Goal: Task Accomplishment & Management: Manage account settings

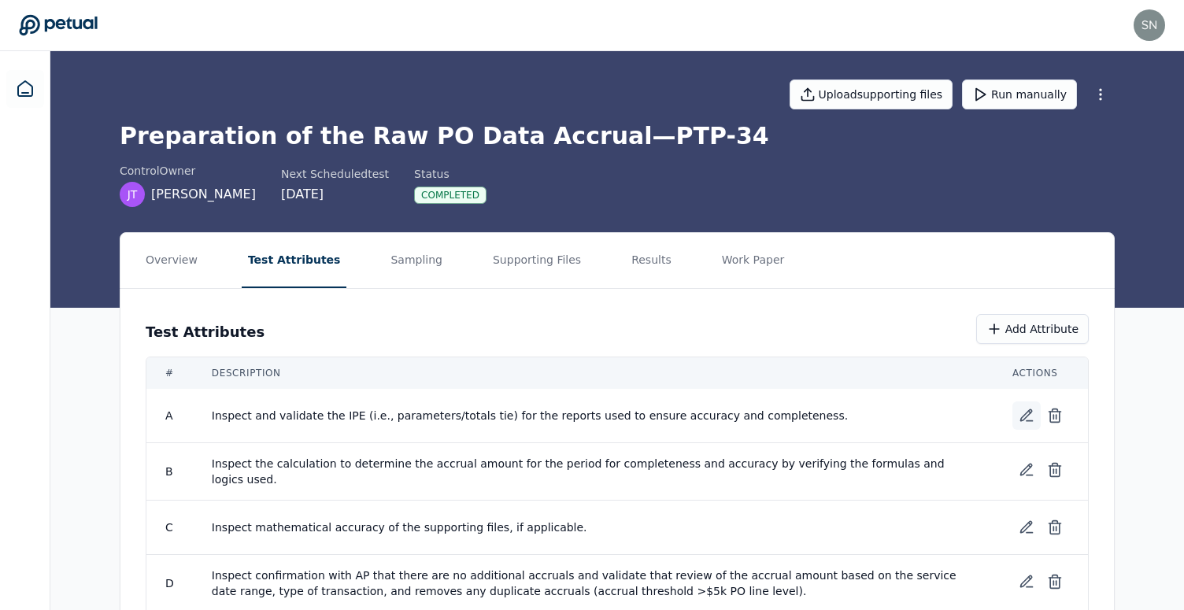
click at [1024, 412] on icon at bounding box center [1027, 416] width 16 height 16
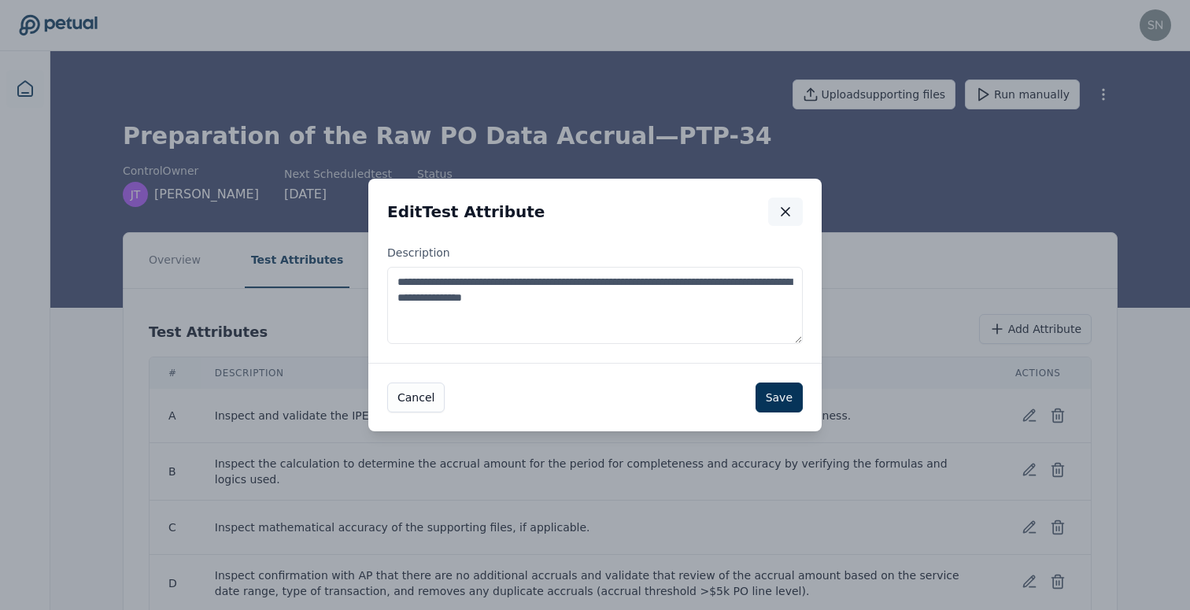
click at [785, 215] on icon "button" at bounding box center [786, 212] width 16 height 16
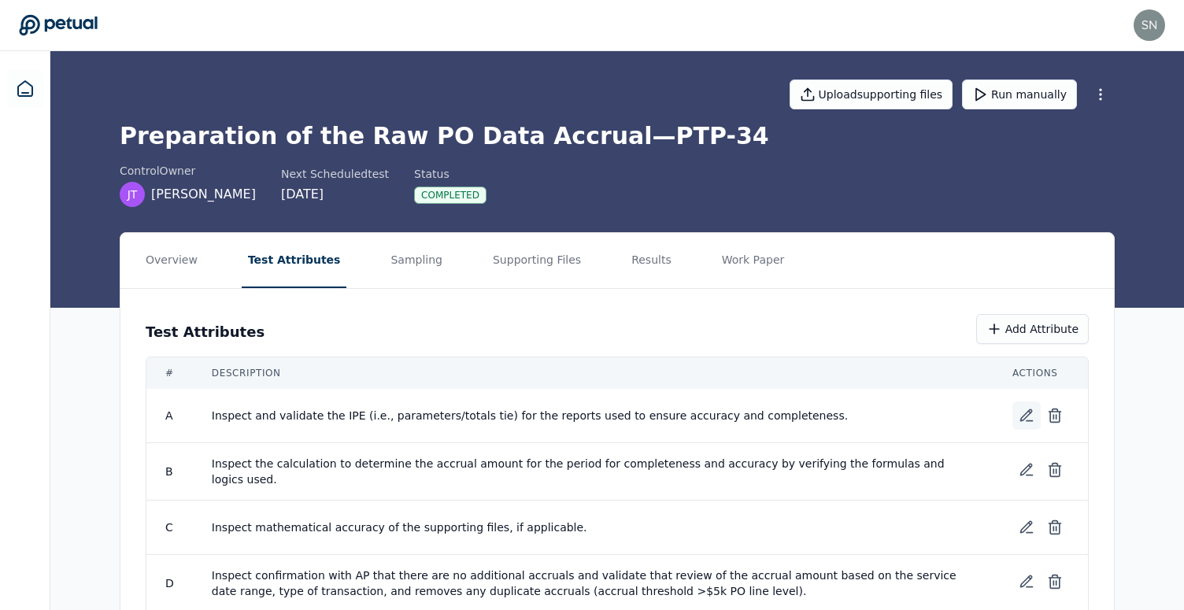
click at [1020, 410] on icon at bounding box center [1027, 416] width 16 height 16
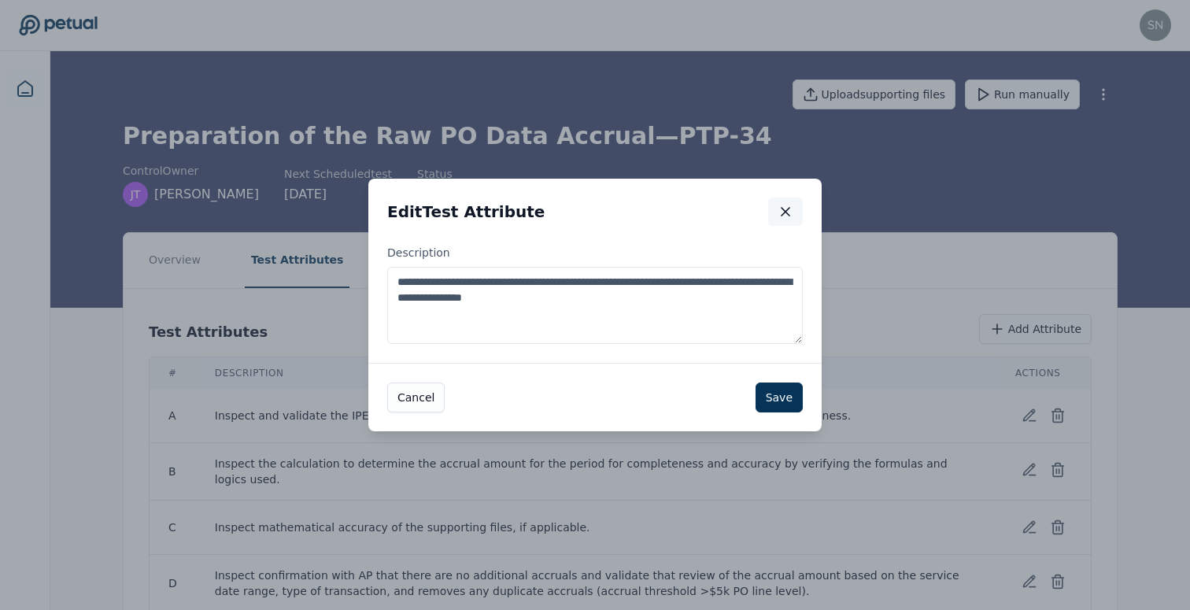
click at [785, 209] on icon "button" at bounding box center [786, 212] width 16 height 16
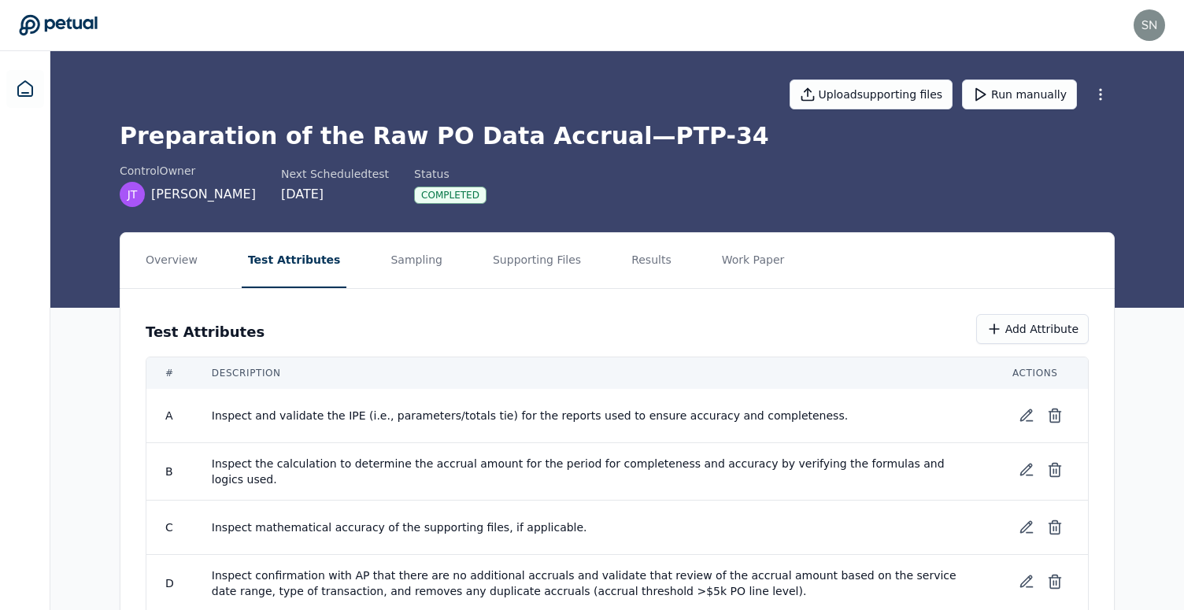
scroll to position [83, 0]
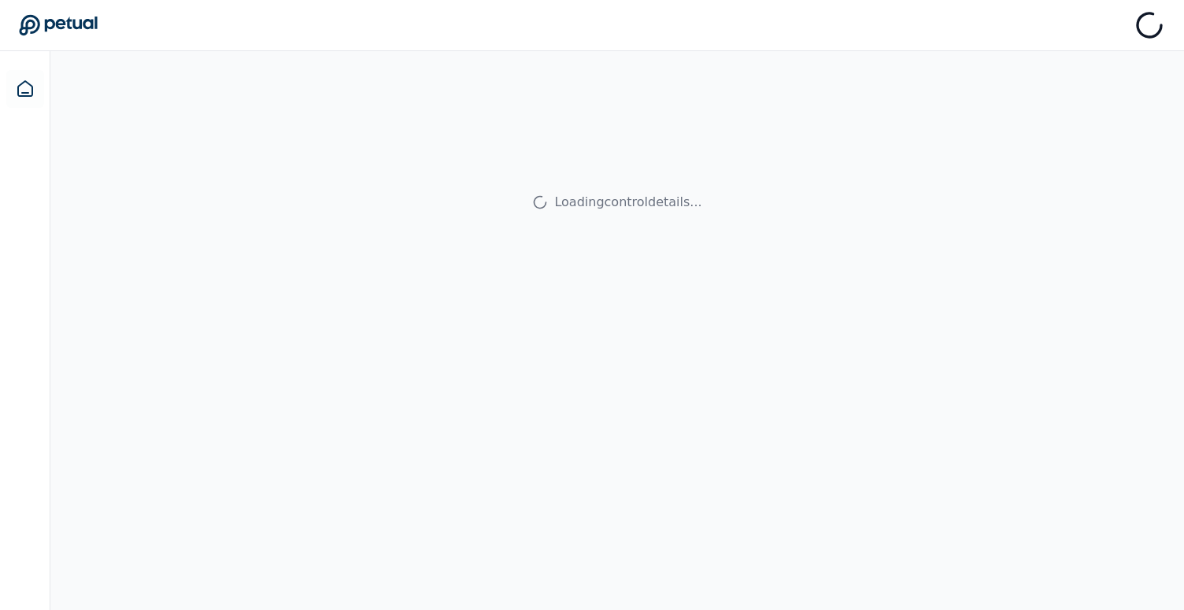
scroll to position [51, 0]
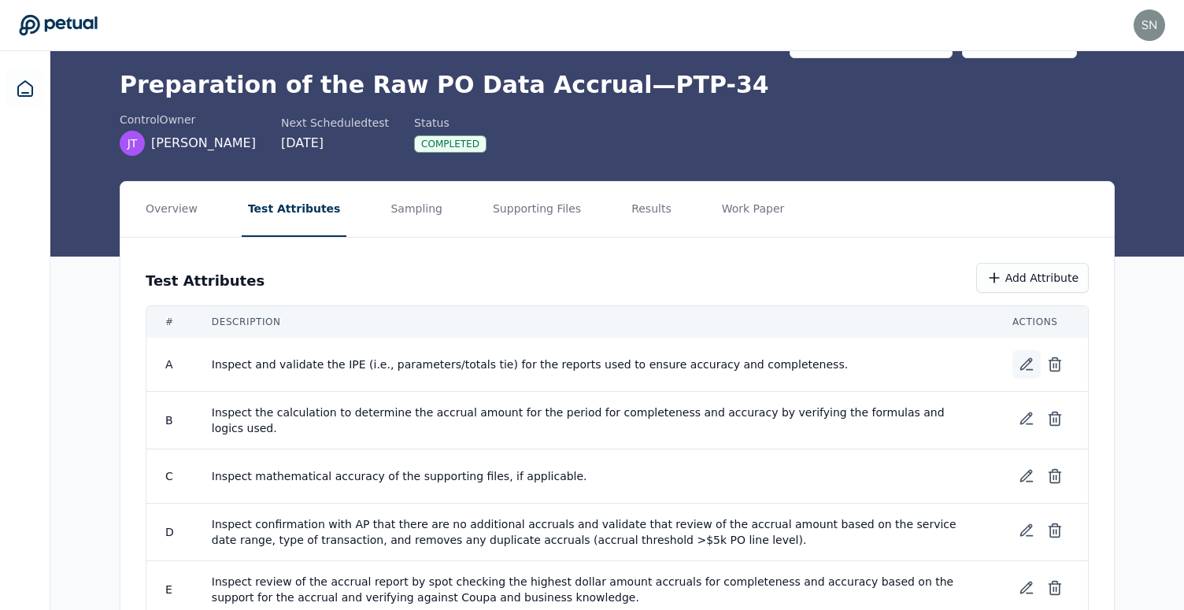
click at [1017, 363] on button at bounding box center [1026, 364] width 28 height 28
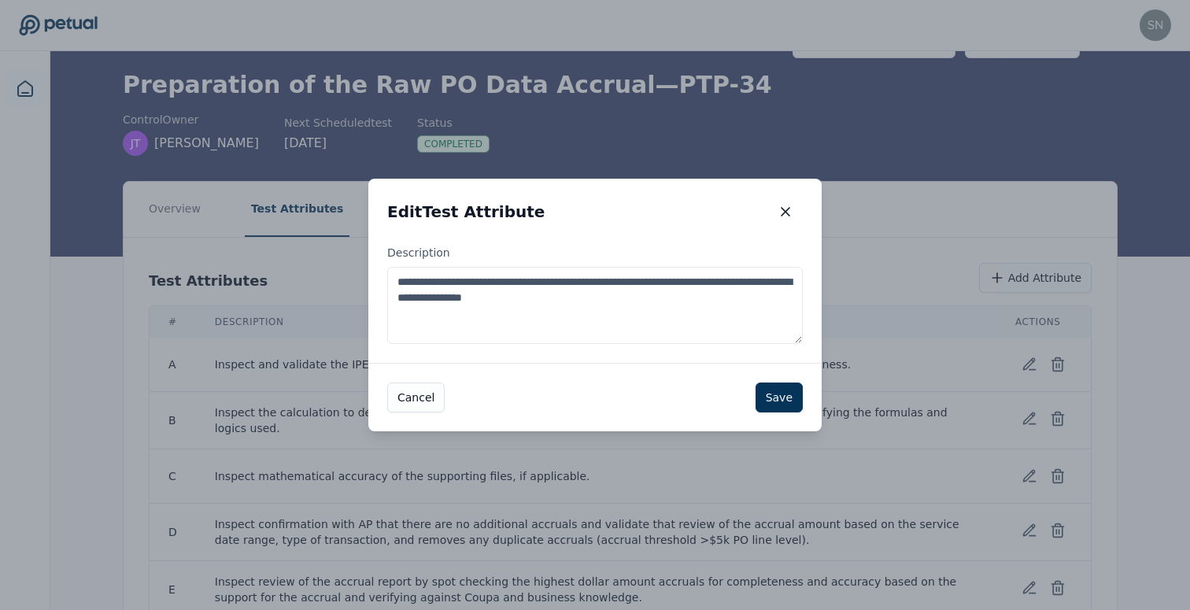
click at [731, 314] on textarea "**********" at bounding box center [595, 305] width 416 height 77
click at [784, 196] on div "Edit Test Attribute Edit Test Attribute" at bounding box center [594, 212] width 453 height 66
click at [784, 214] on icon "button" at bounding box center [786, 212] width 16 height 16
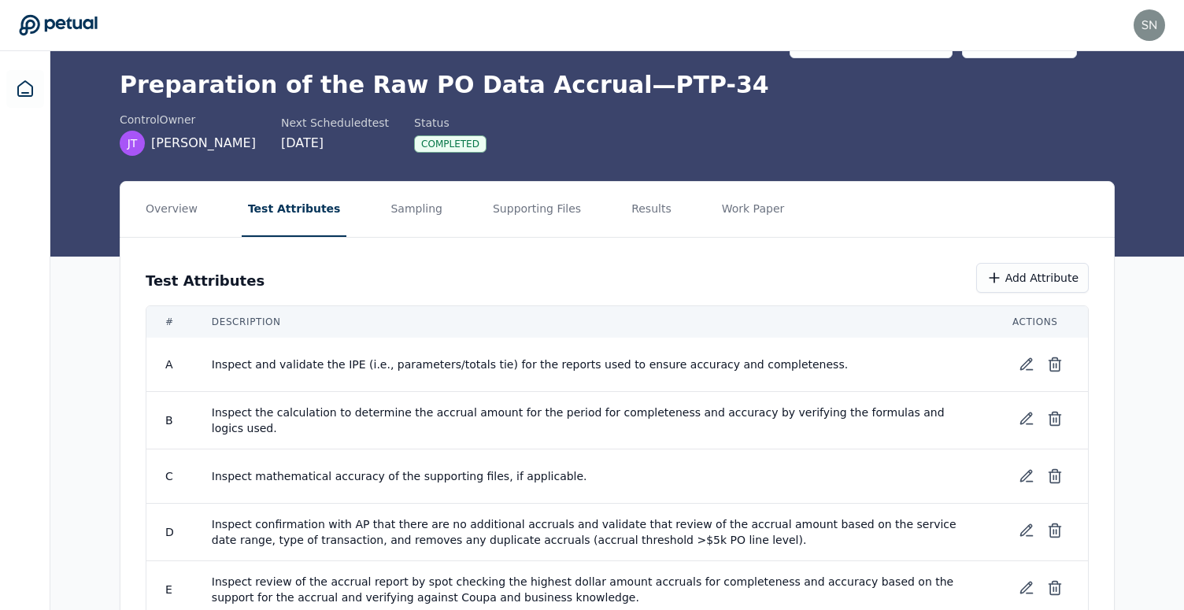
scroll to position [274, 0]
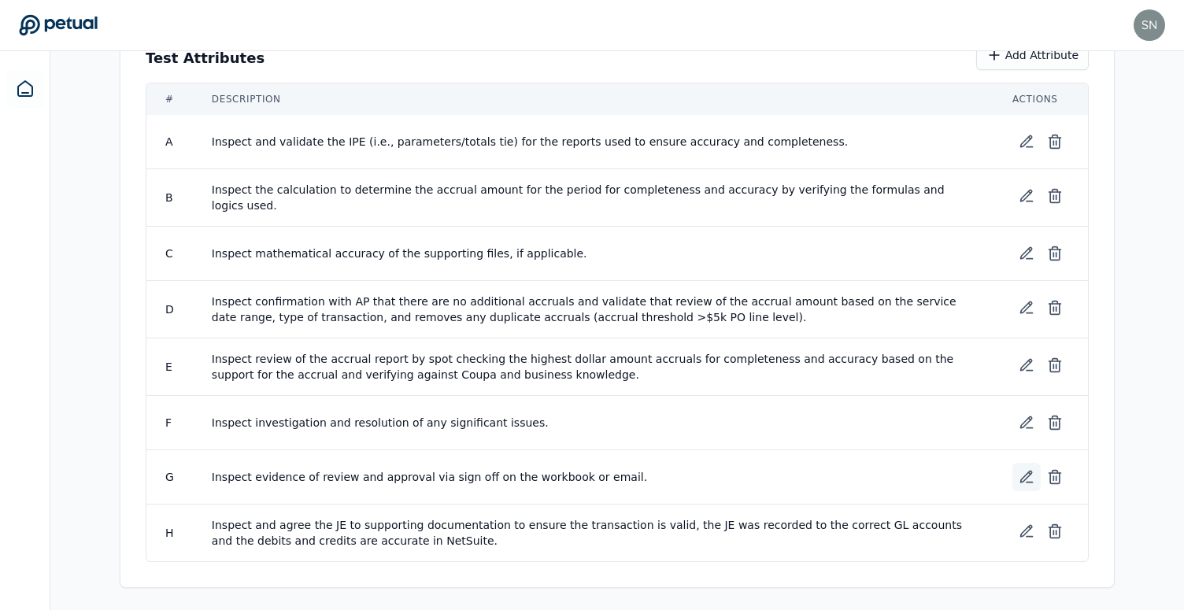
click at [1019, 470] on icon at bounding box center [1027, 477] width 16 height 16
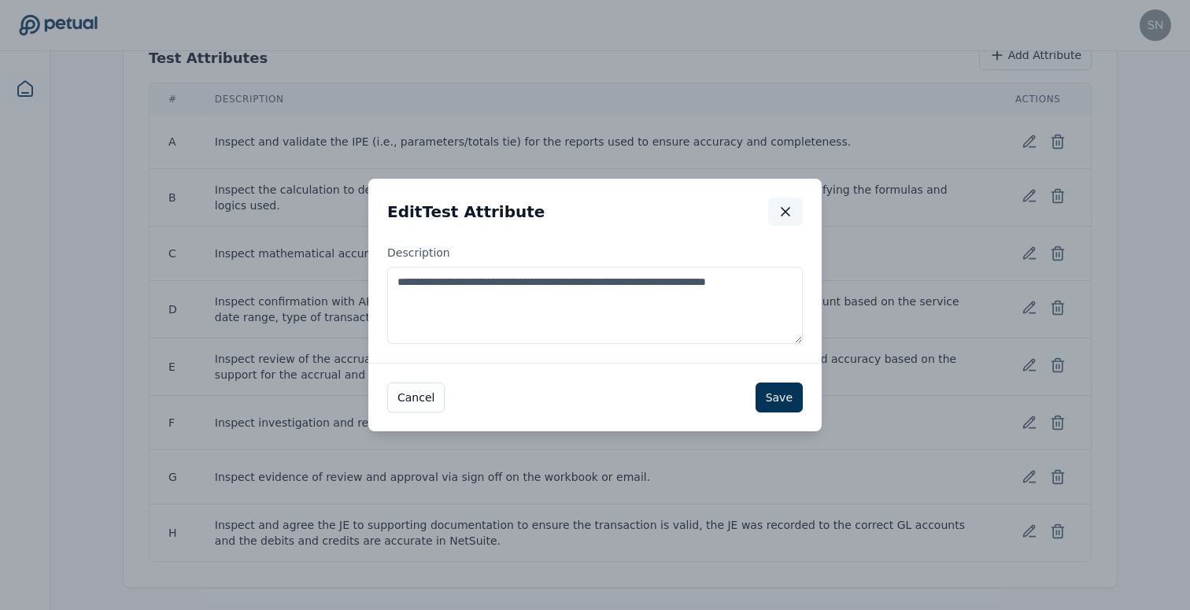
click at [784, 205] on icon "button" at bounding box center [786, 212] width 16 height 16
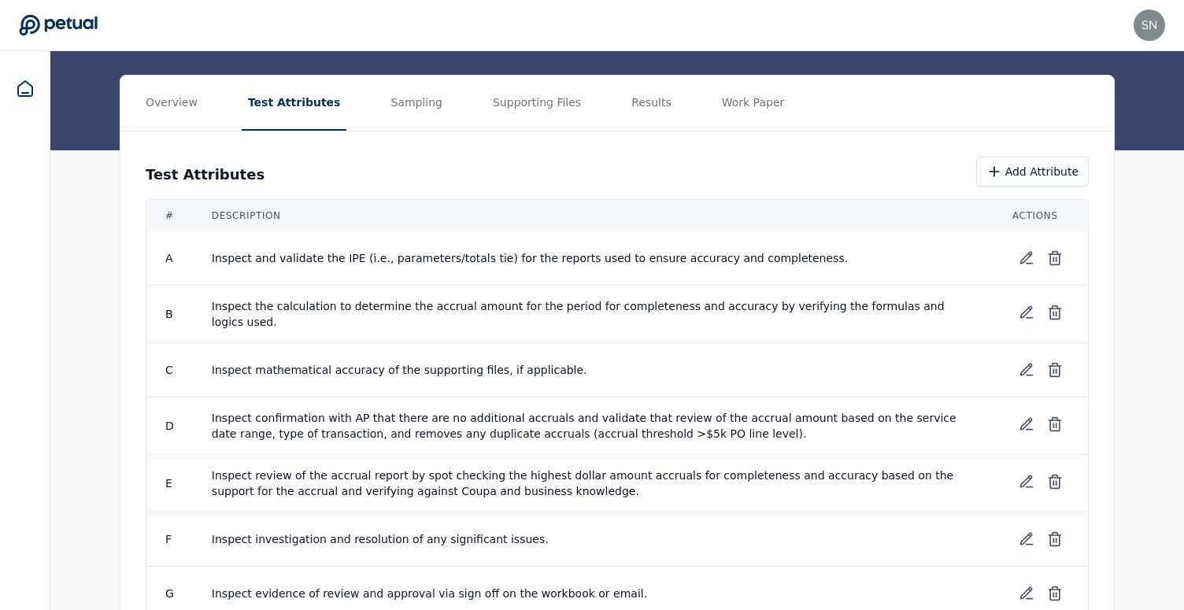
scroll to position [84, 0]
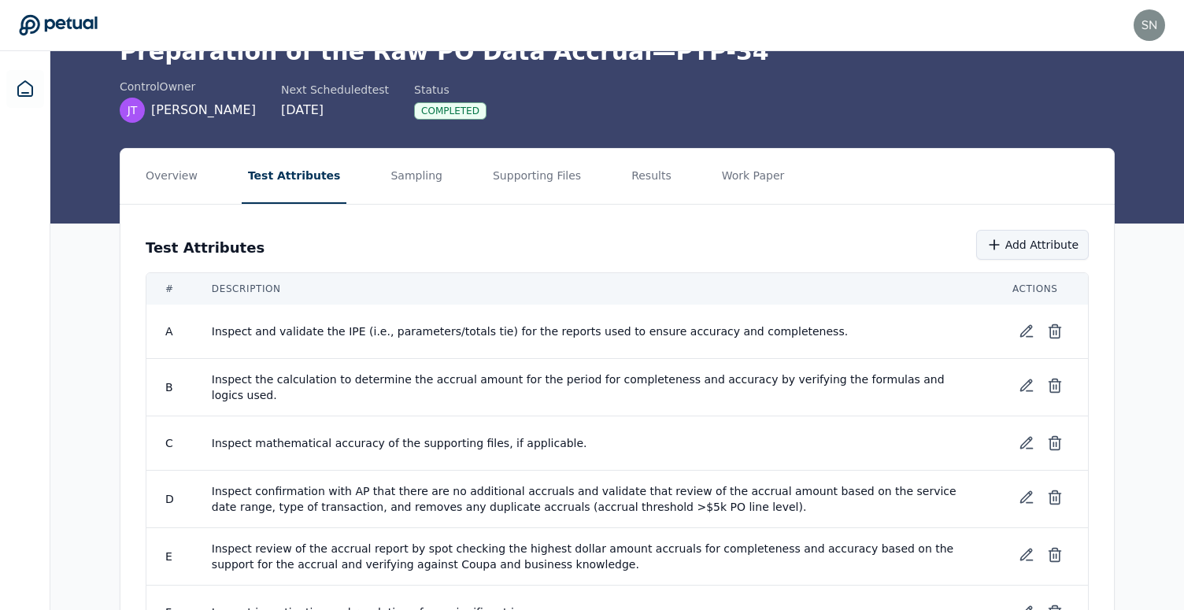
click at [1002, 247] on icon at bounding box center [995, 245] width 16 height 16
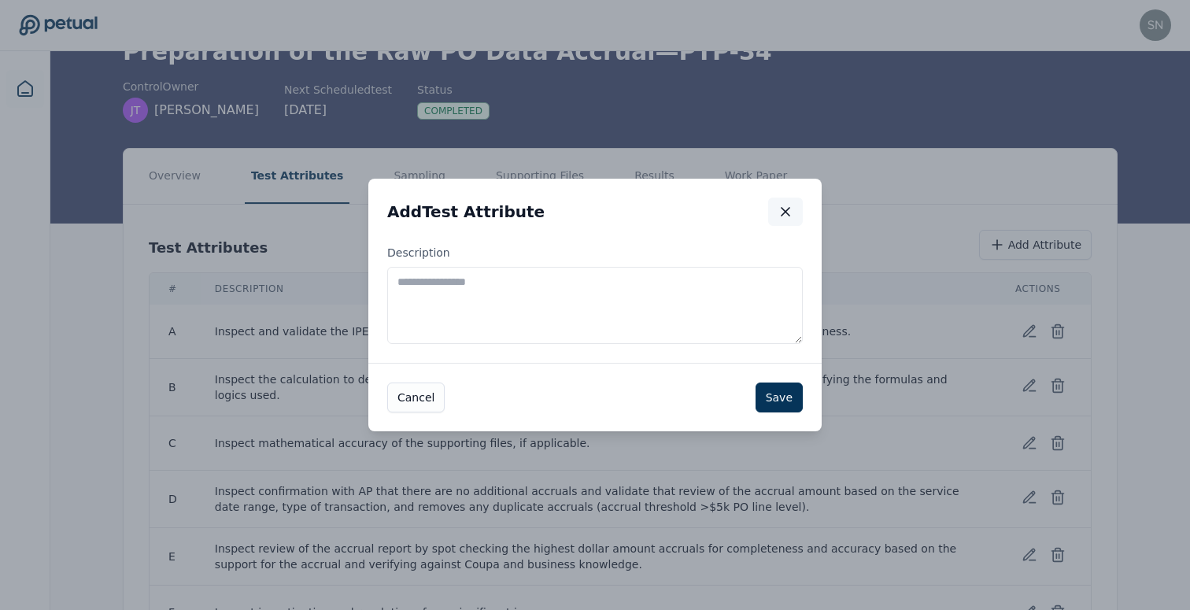
click at [779, 213] on icon "button" at bounding box center [786, 212] width 16 height 16
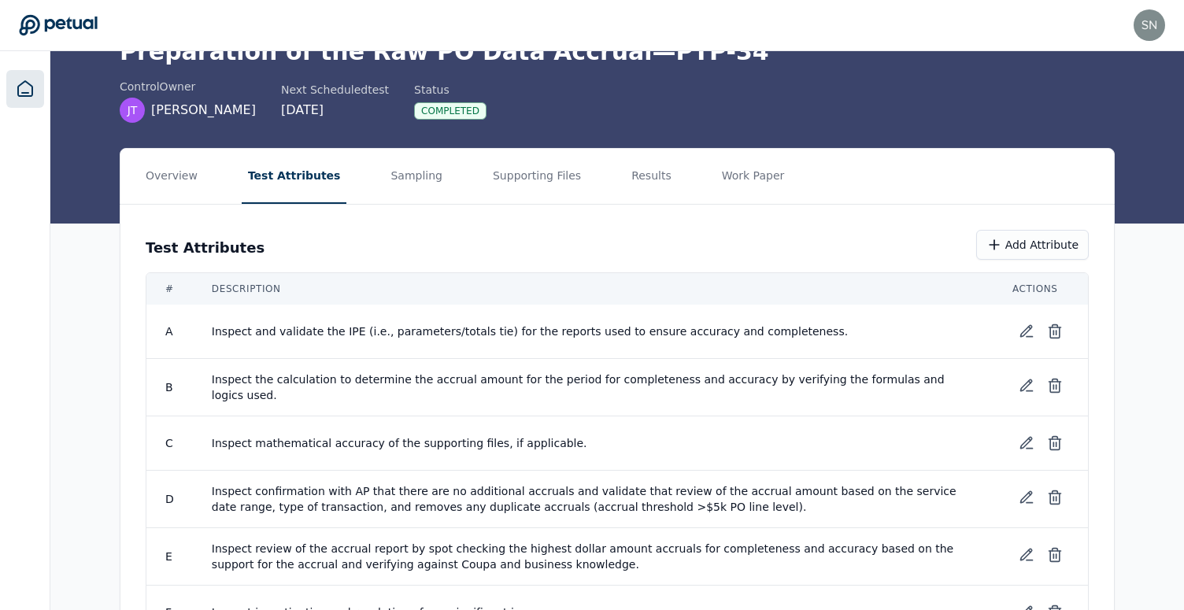
click at [32, 90] on icon at bounding box center [25, 89] width 19 height 19
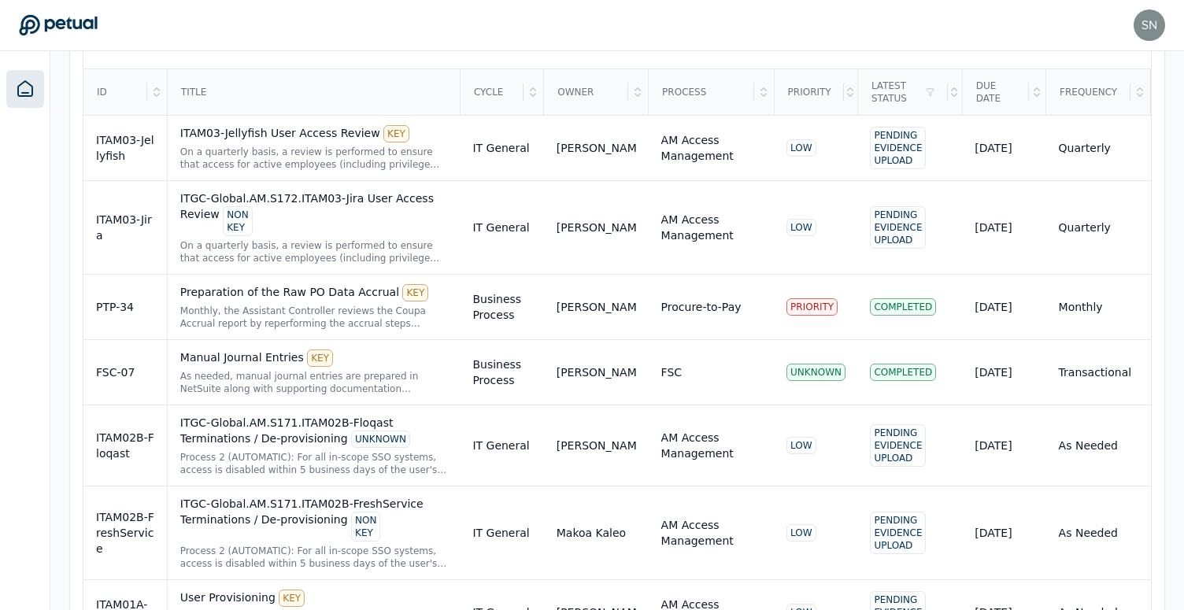
scroll to position [584, 0]
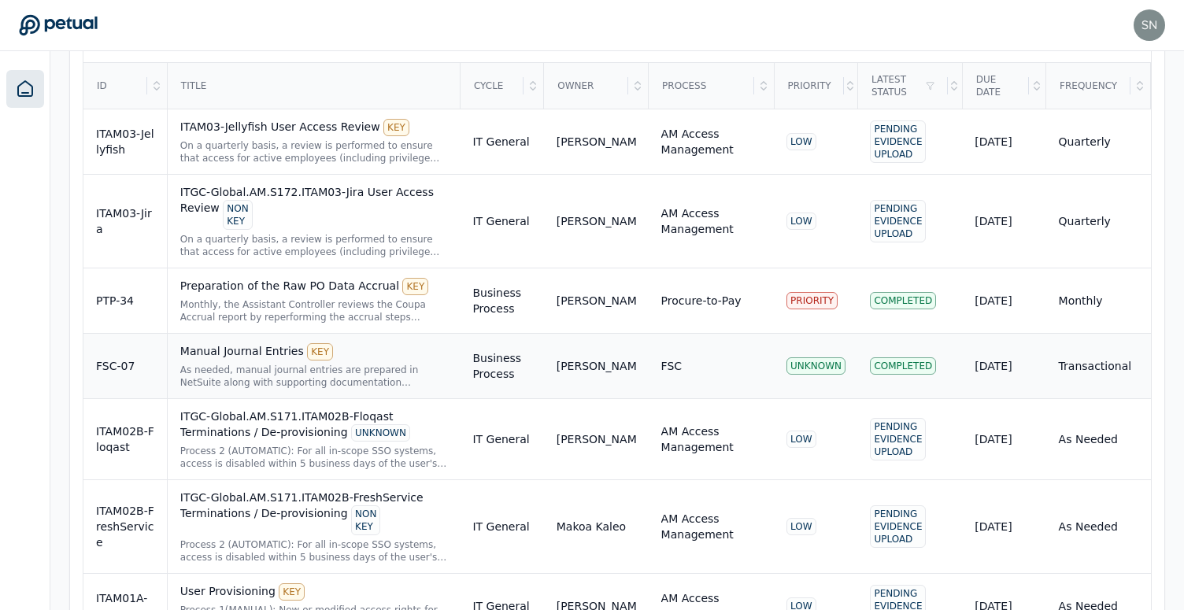
click at [309, 350] on div "KEY" at bounding box center [320, 351] width 26 height 17
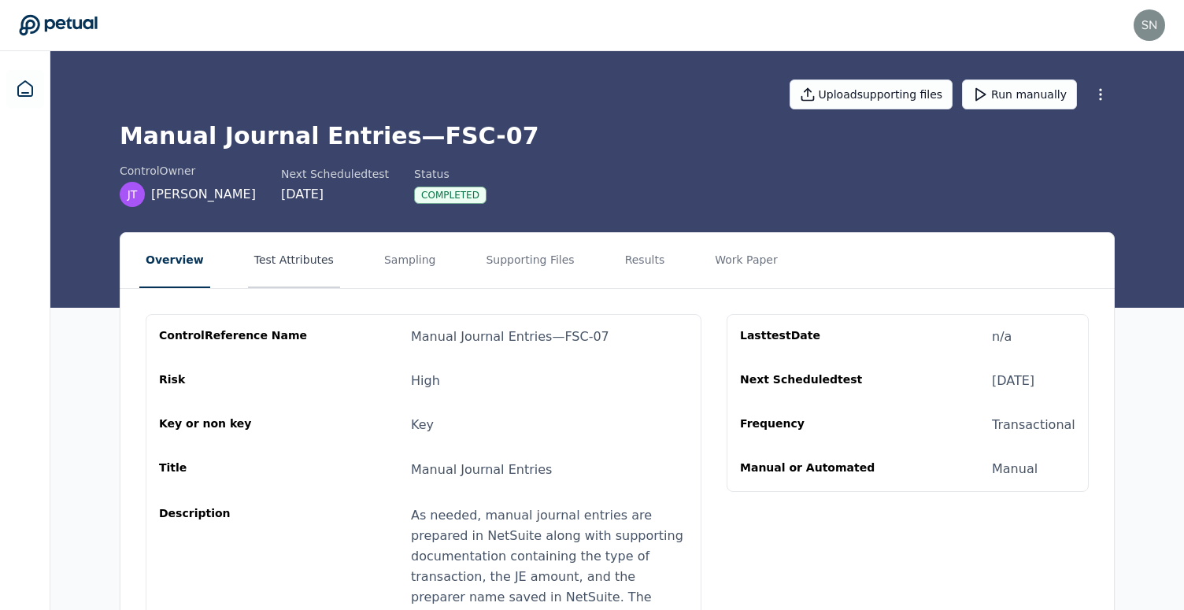
click at [303, 249] on button "Test Attributes" at bounding box center [294, 260] width 92 height 55
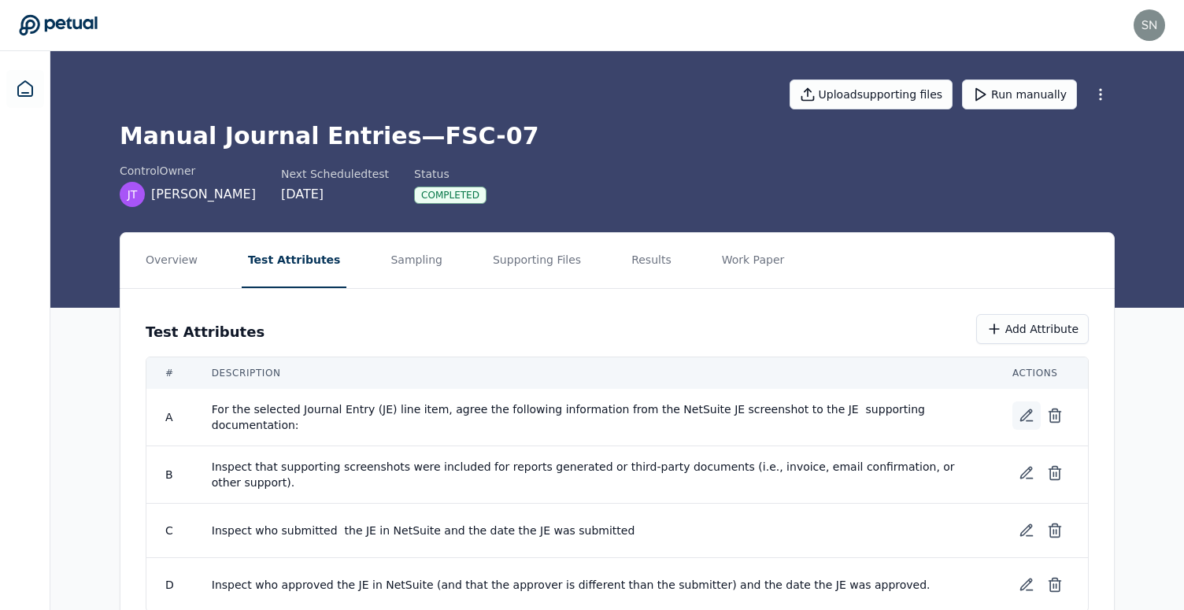
click at [1031, 414] on icon at bounding box center [1027, 416] width 16 height 16
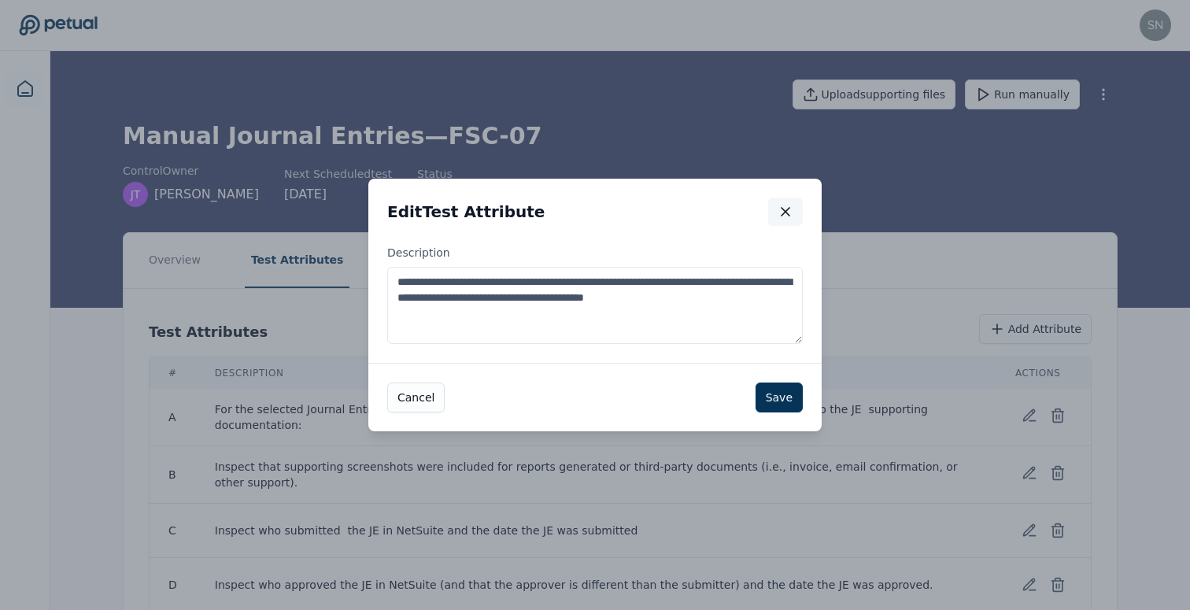
click at [794, 207] on button "button" at bounding box center [785, 212] width 35 height 28
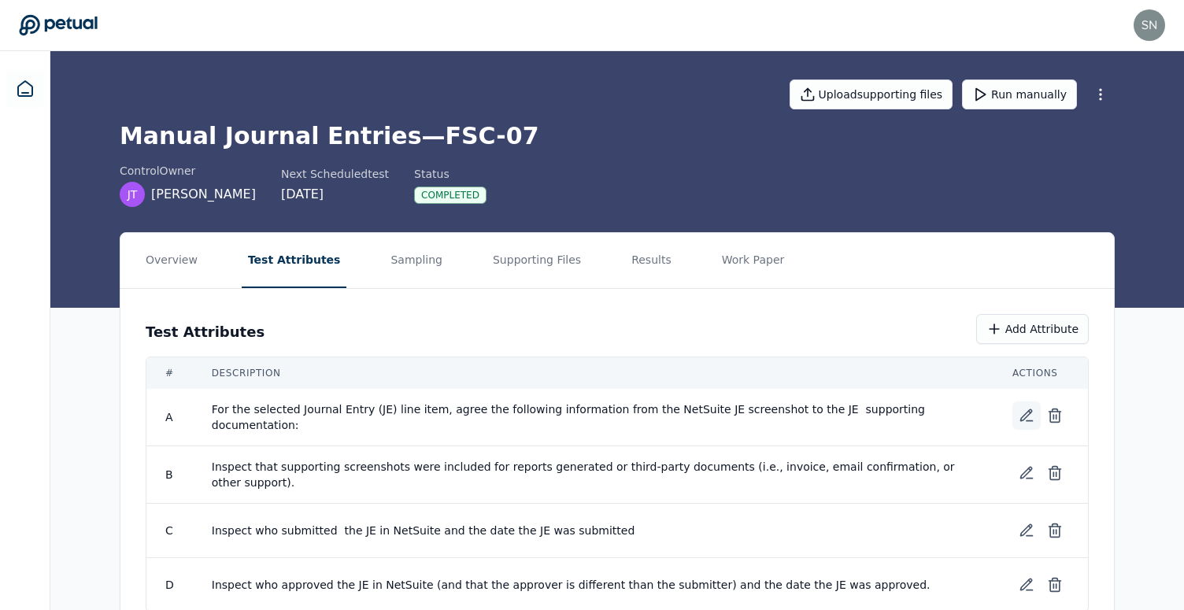
click at [1023, 422] on icon at bounding box center [1027, 416] width 16 height 16
click at [1025, 417] on icon at bounding box center [1027, 416] width 16 height 16
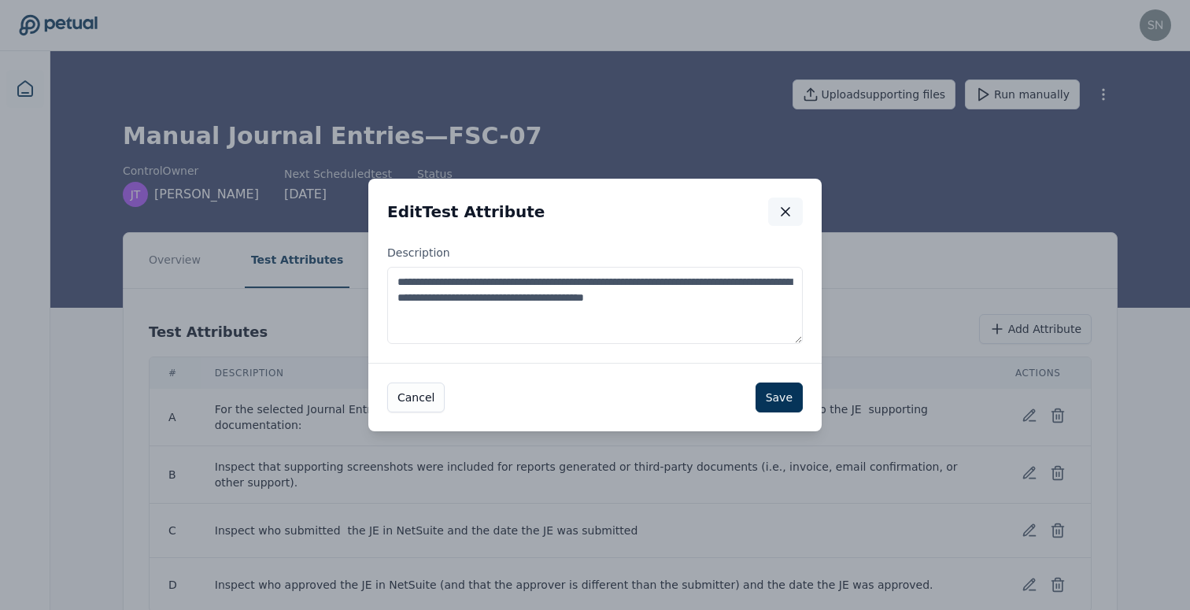
click at [780, 212] on icon "button" at bounding box center [786, 212] width 16 height 16
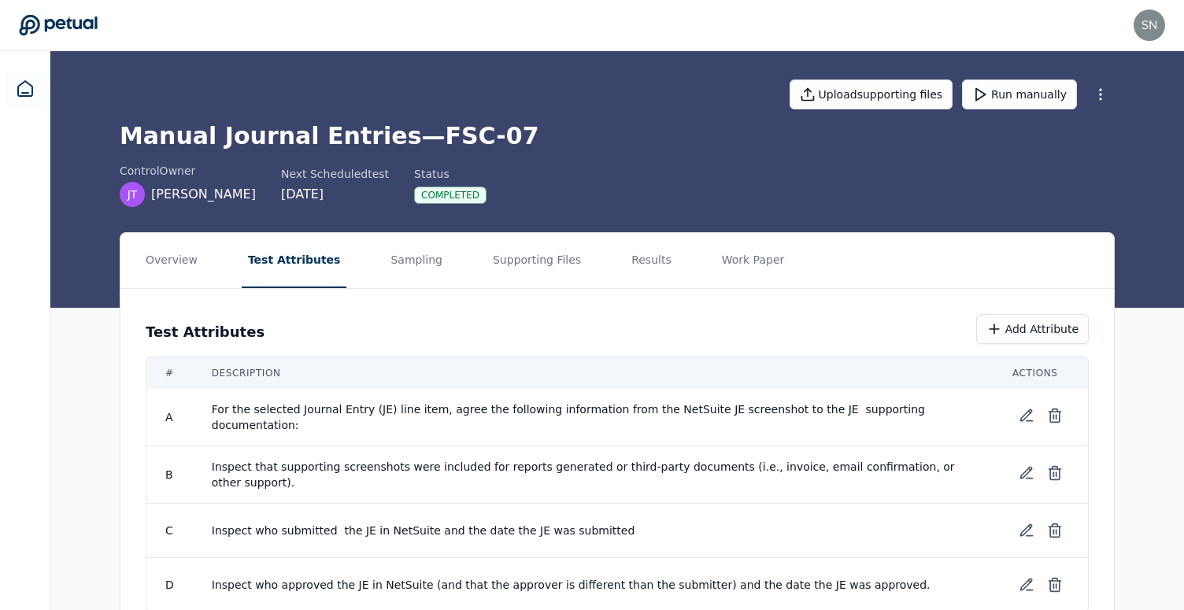
scroll to position [47, 0]
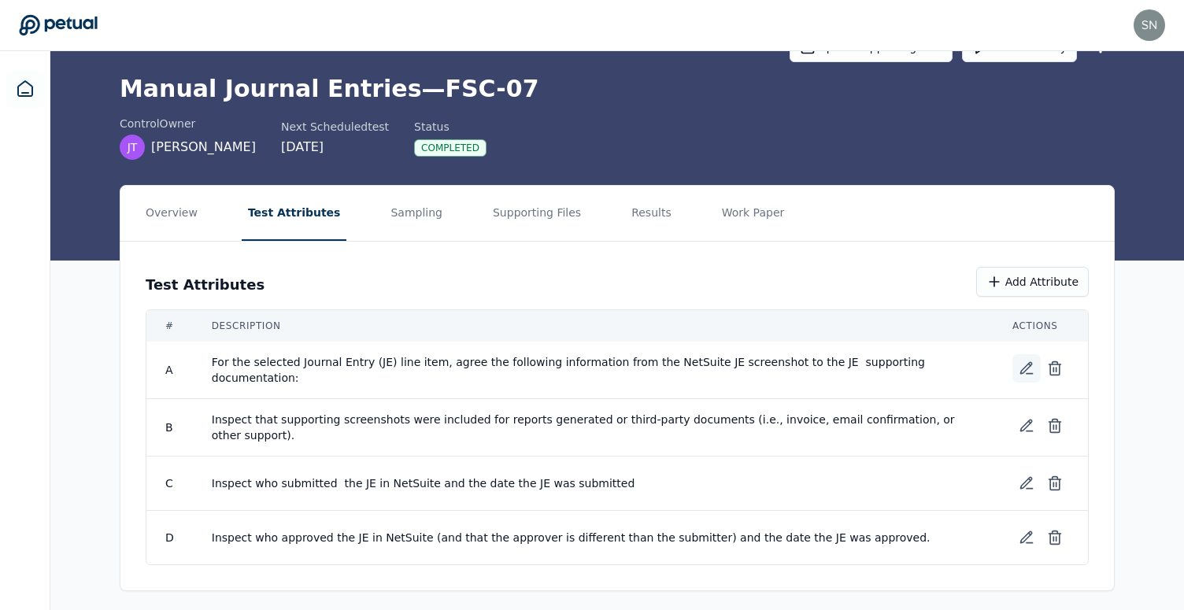
click at [1021, 367] on icon at bounding box center [1027, 369] width 16 height 16
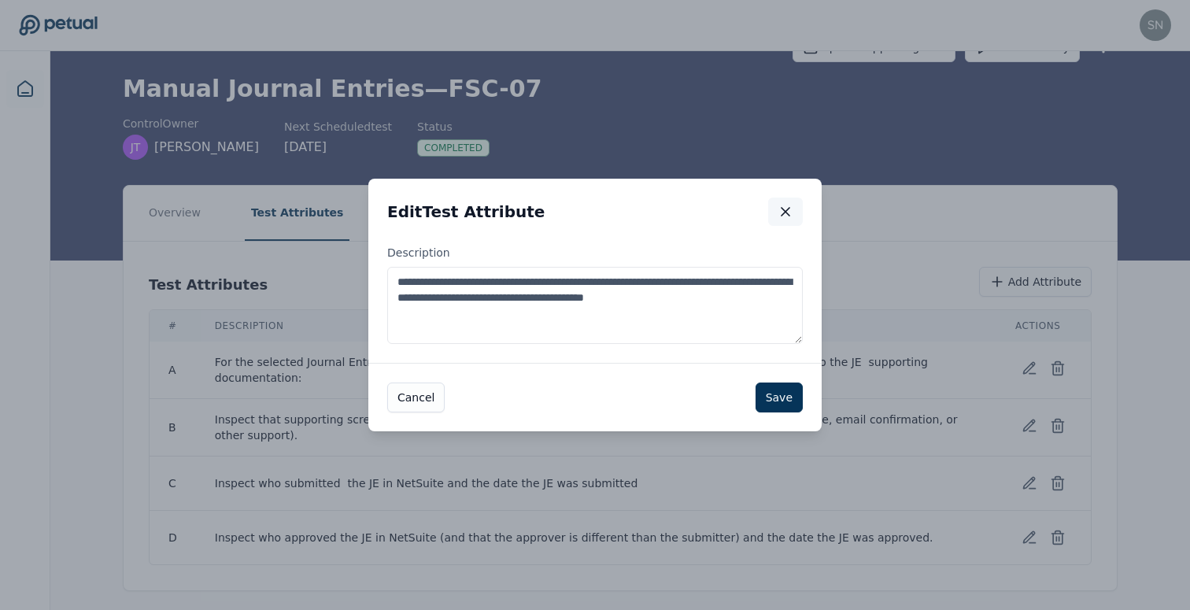
click at [783, 205] on icon "button" at bounding box center [786, 212] width 16 height 16
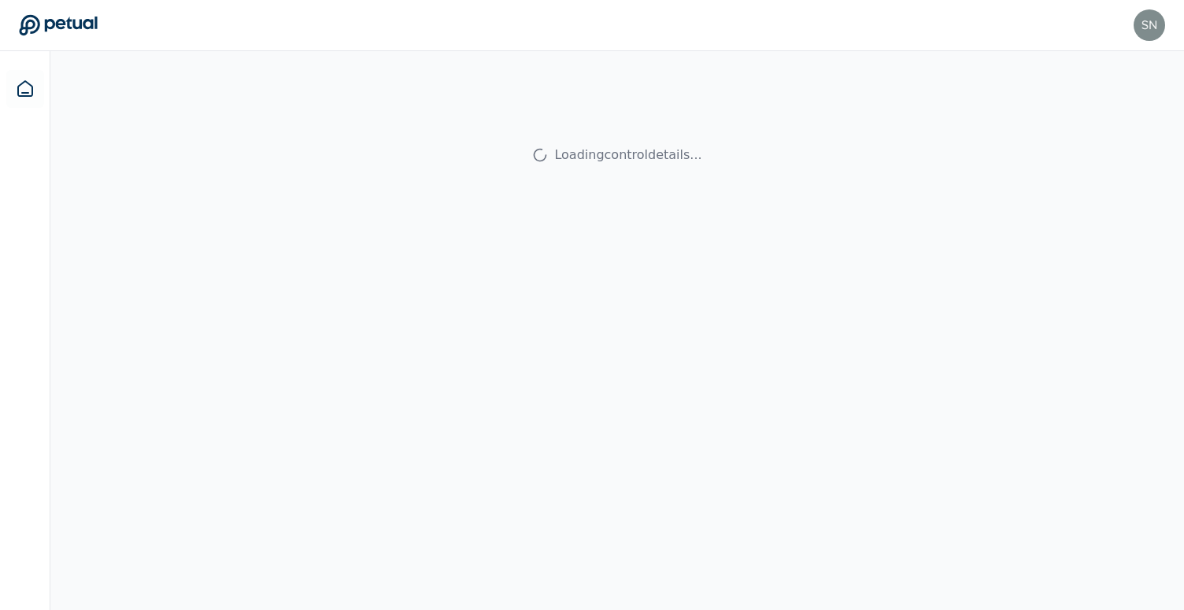
scroll to position [47, 0]
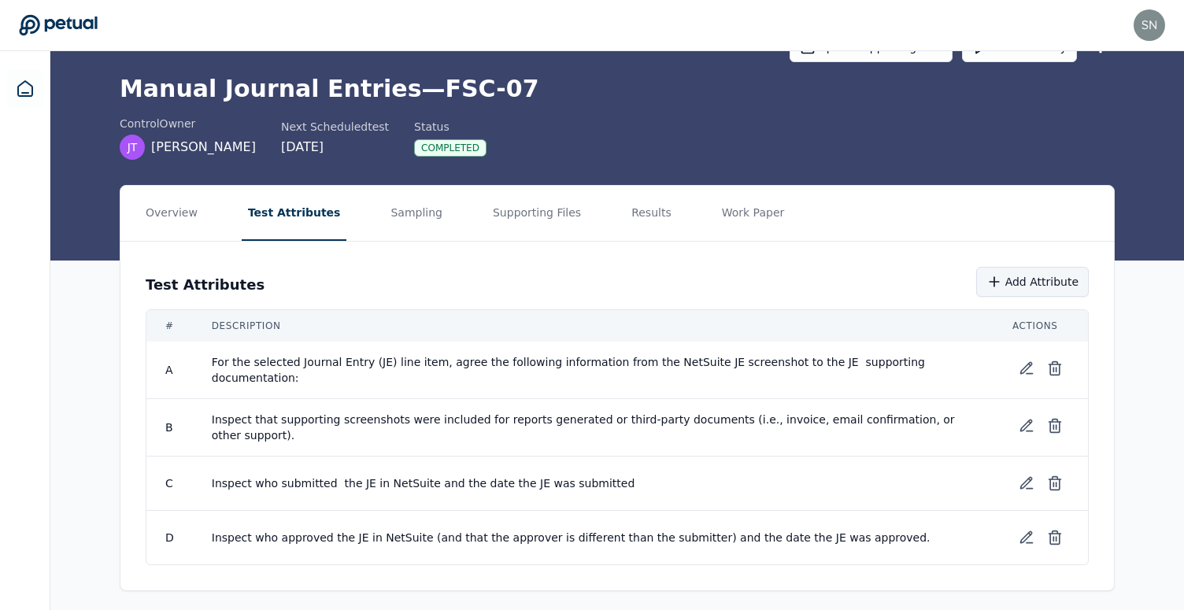
click at [1018, 287] on button "Add Attribute" at bounding box center [1032, 282] width 113 height 30
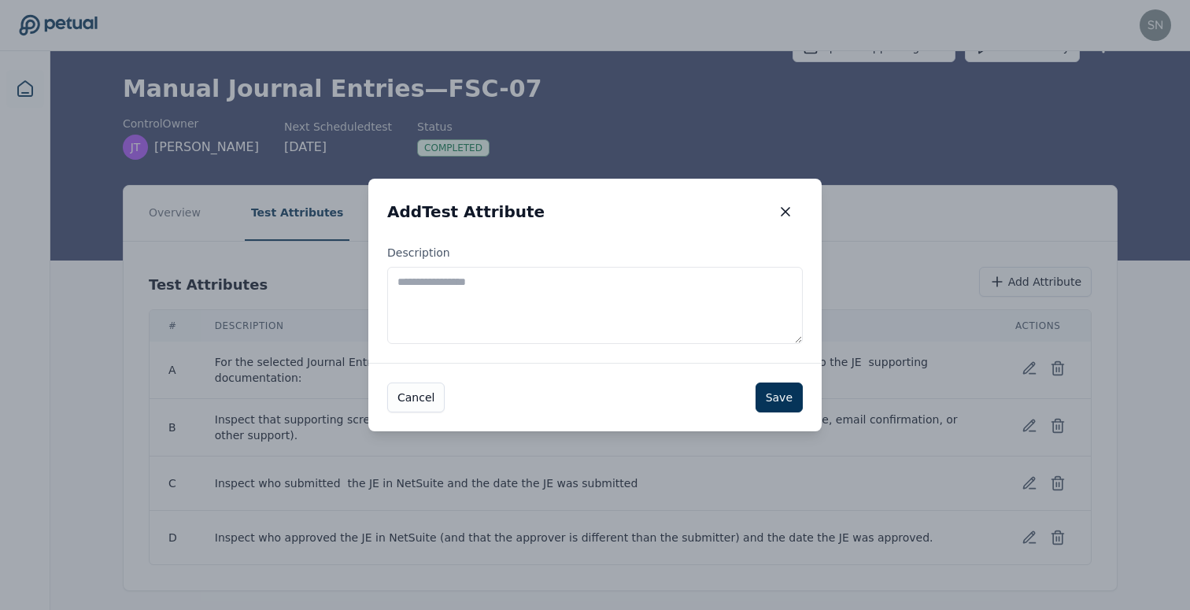
click at [630, 336] on textarea "Description" at bounding box center [595, 305] width 416 height 77
type textarea "****"
click at [776, 398] on button "Save" at bounding box center [779, 398] width 47 height 30
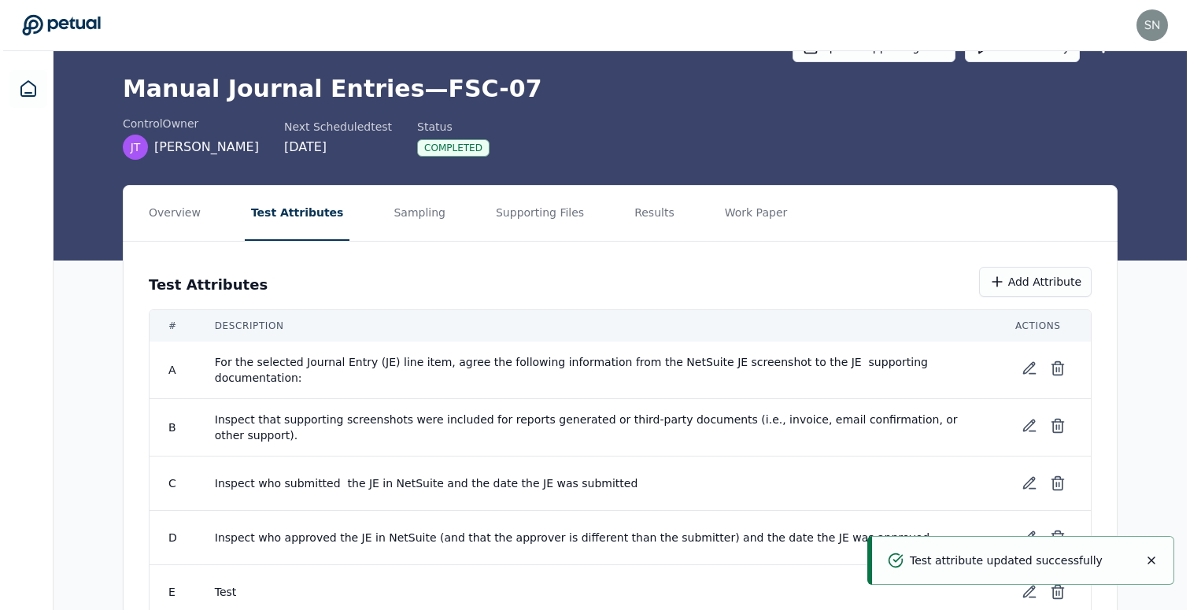
scroll to position [102, 0]
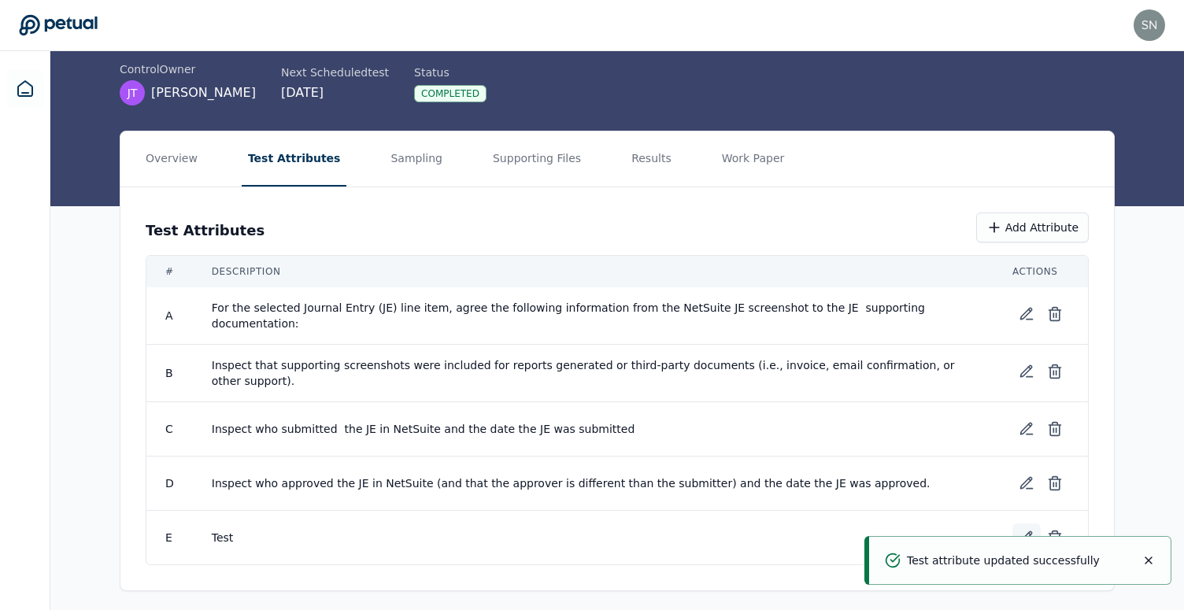
click at [1025, 532] on icon at bounding box center [1026, 537] width 11 height 11
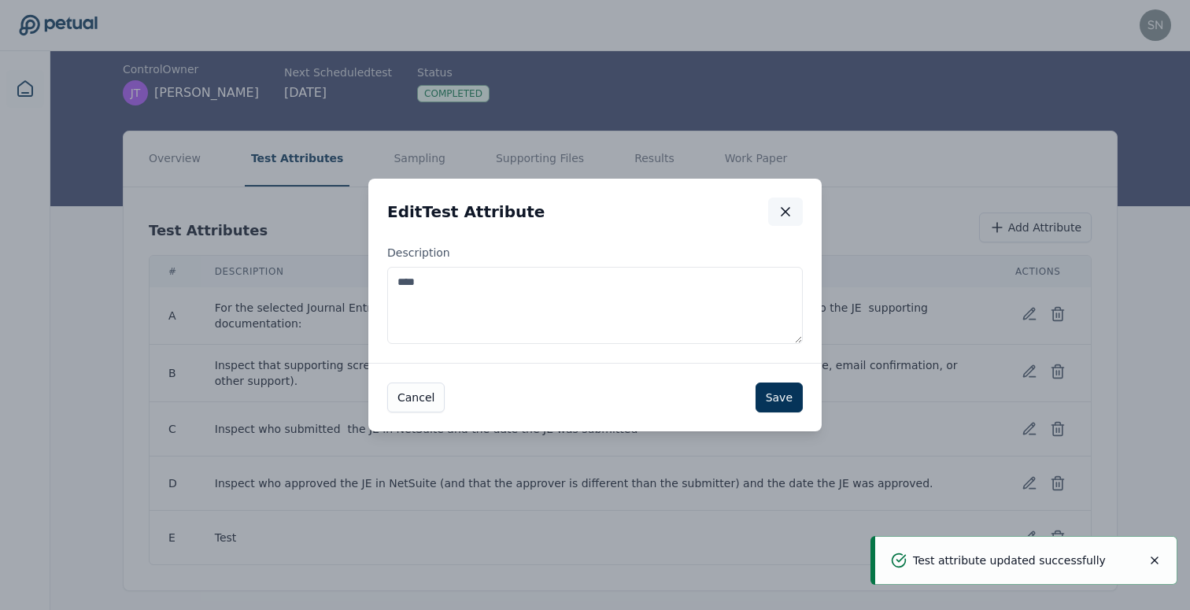
click at [788, 217] on icon "button" at bounding box center [786, 212] width 16 height 16
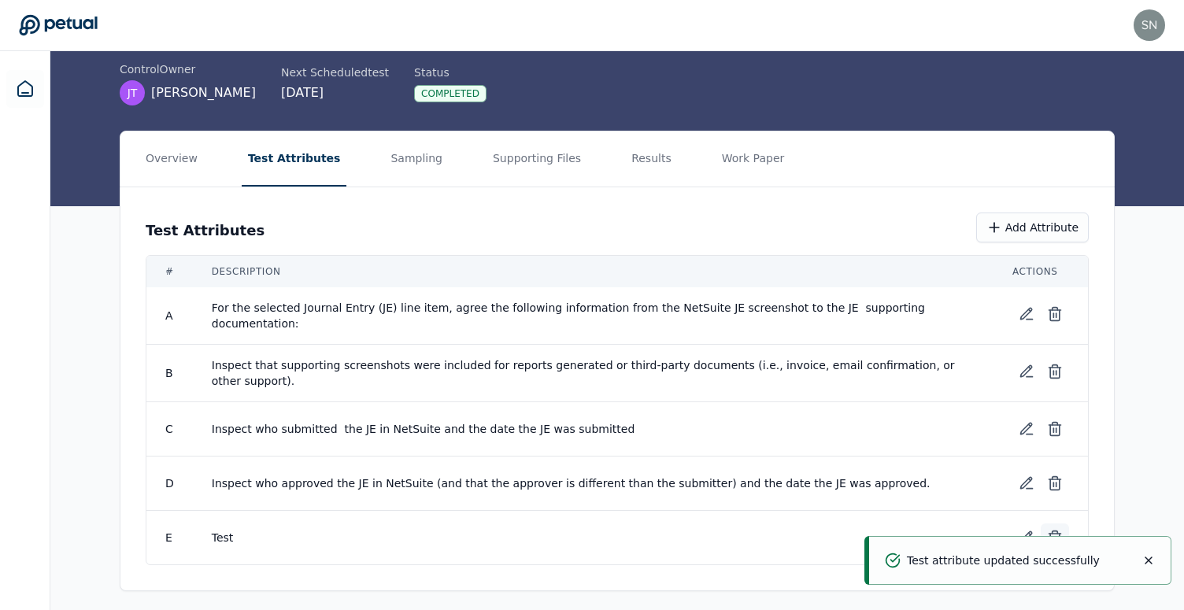
click at [1057, 530] on icon at bounding box center [1055, 538] width 16 height 16
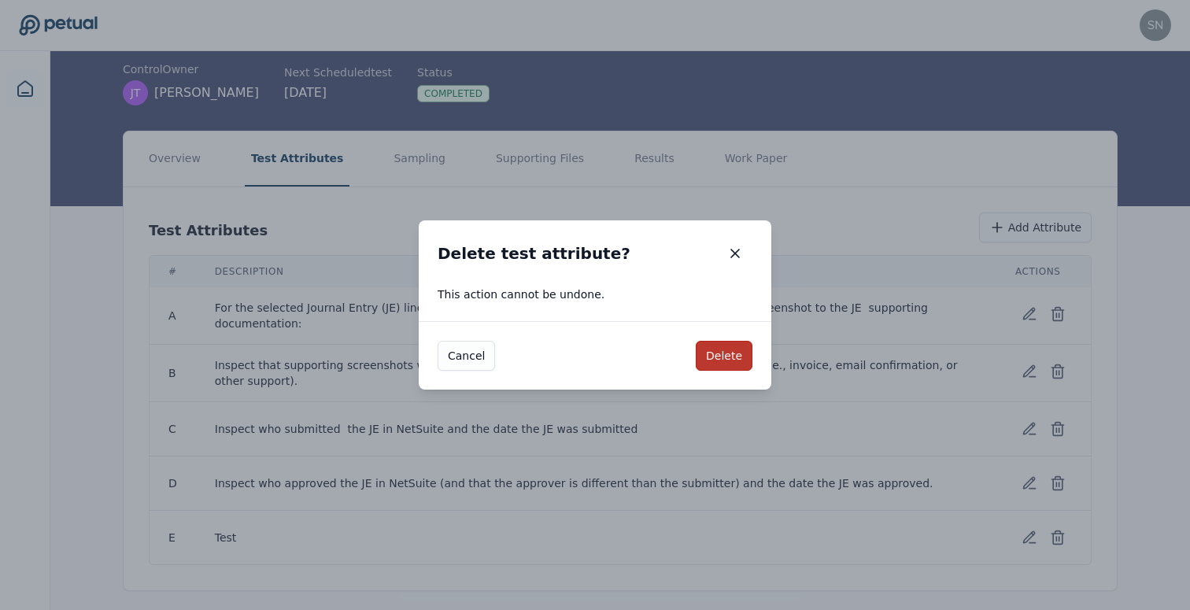
click at [739, 341] on button "Delete" at bounding box center [724, 356] width 57 height 30
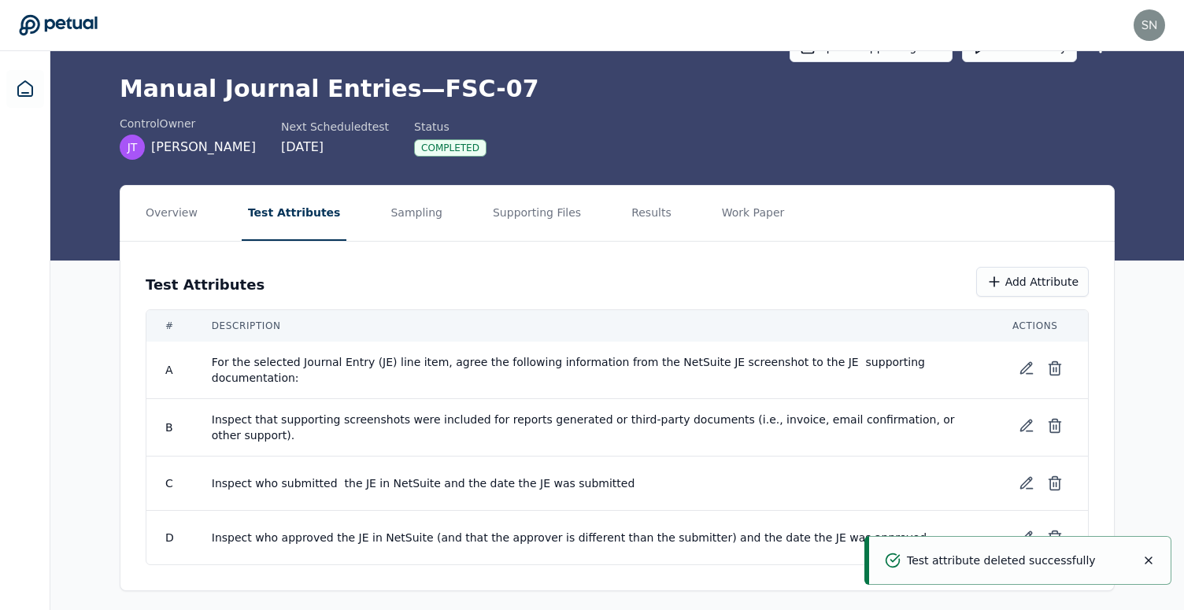
scroll to position [0, 0]
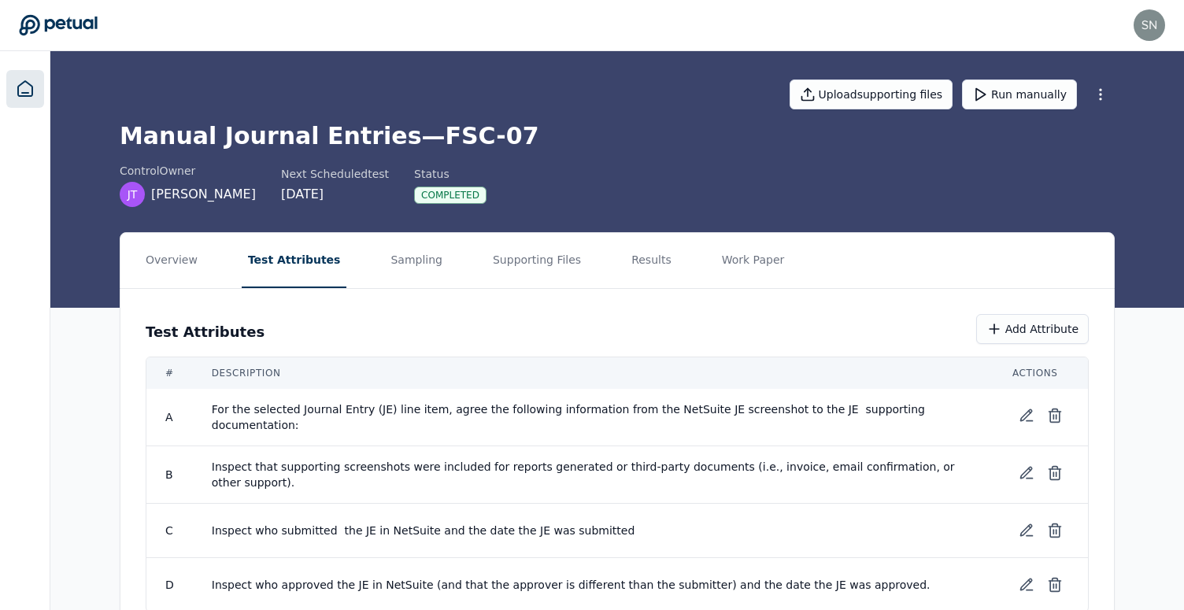
click at [28, 101] on link at bounding box center [25, 89] width 38 height 38
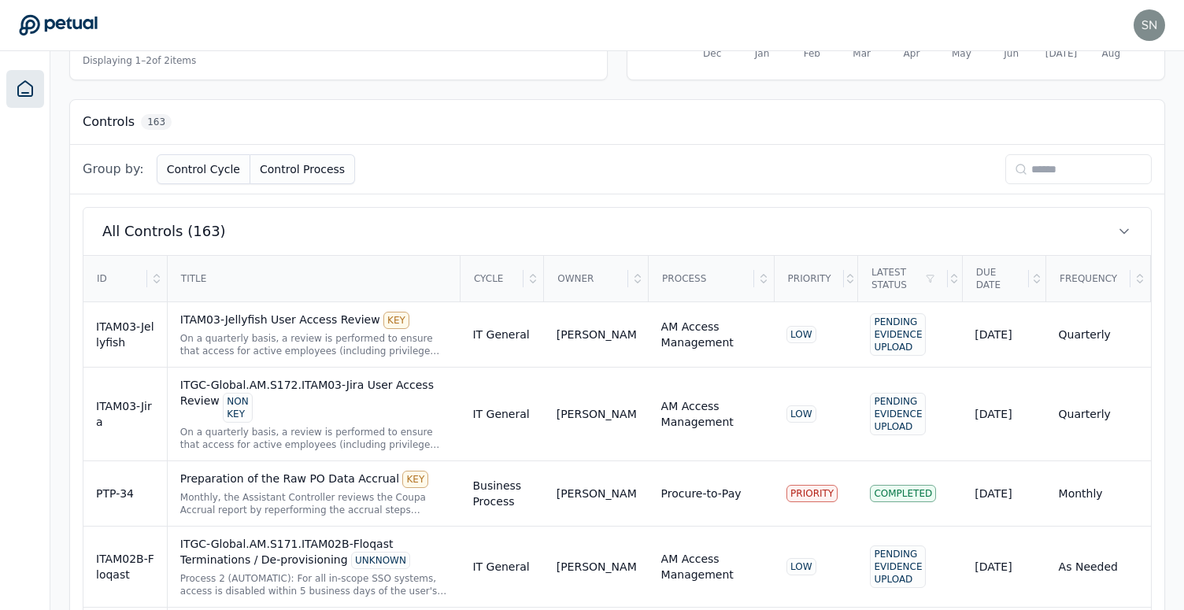
scroll to position [439, 0]
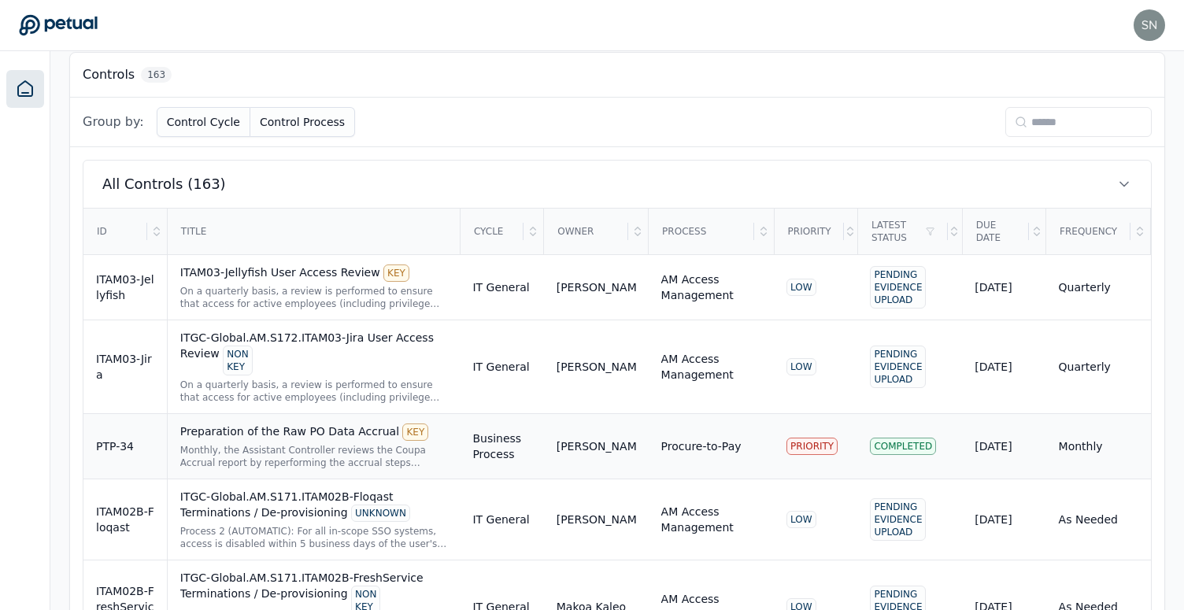
click at [733, 461] on td "Procure-to-Pay" at bounding box center [711, 446] width 125 height 65
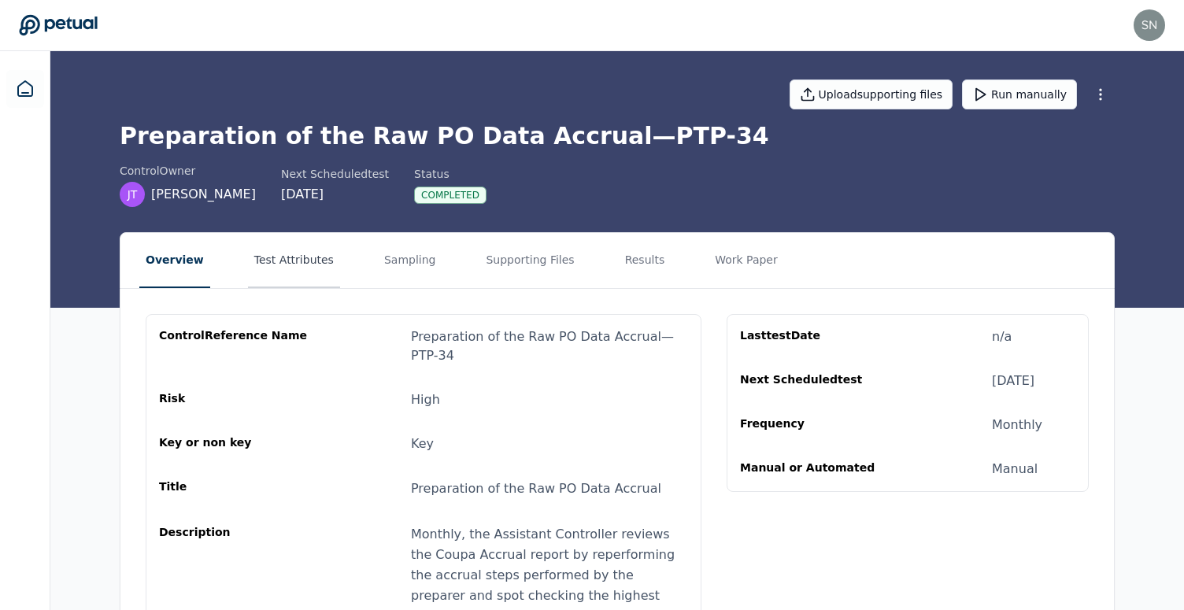
click at [313, 277] on button "Test Attributes" at bounding box center [294, 260] width 92 height 55
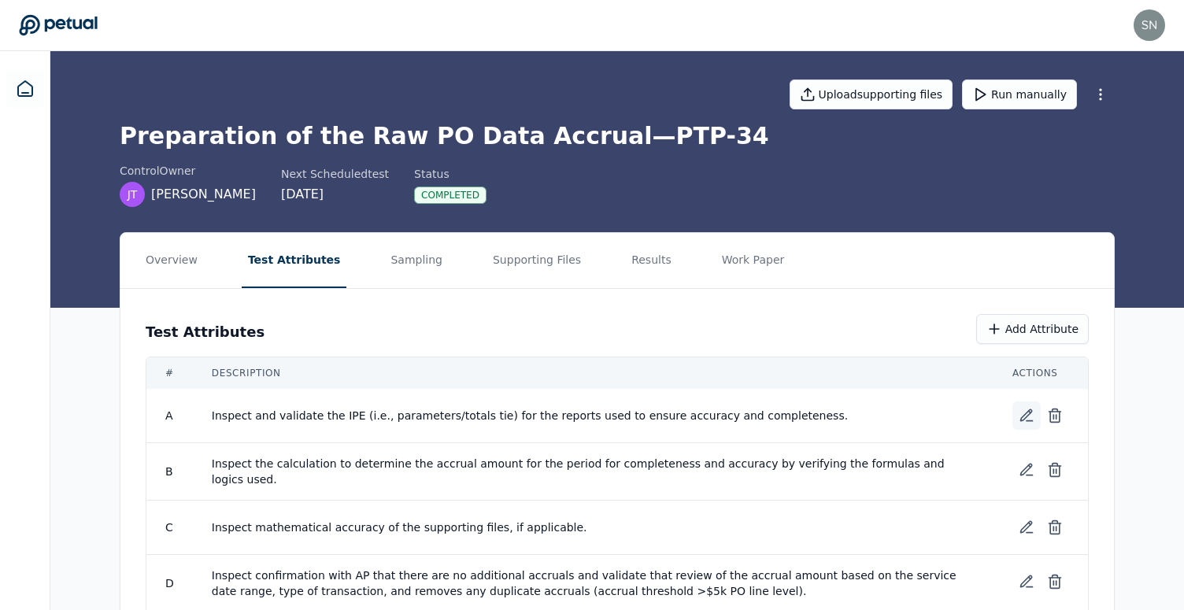
click at [1029, 411] on icon at bounding box center [1030, 412] width 2 height 2
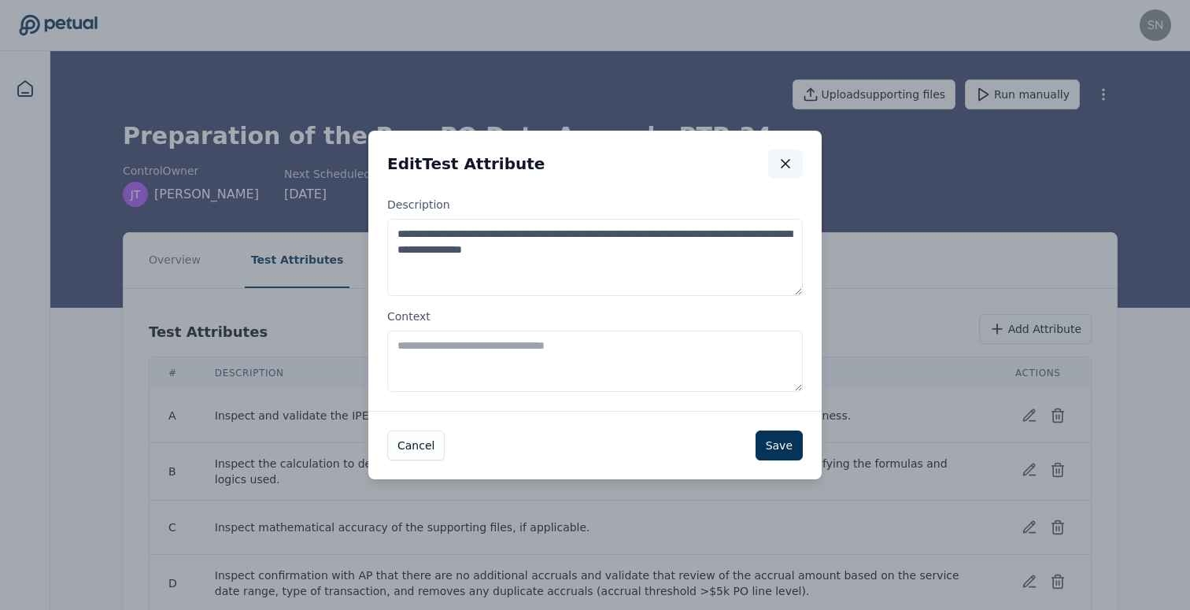
click at [794, 161] on button "button" at bounding box center [785, 164] width 35 height 28
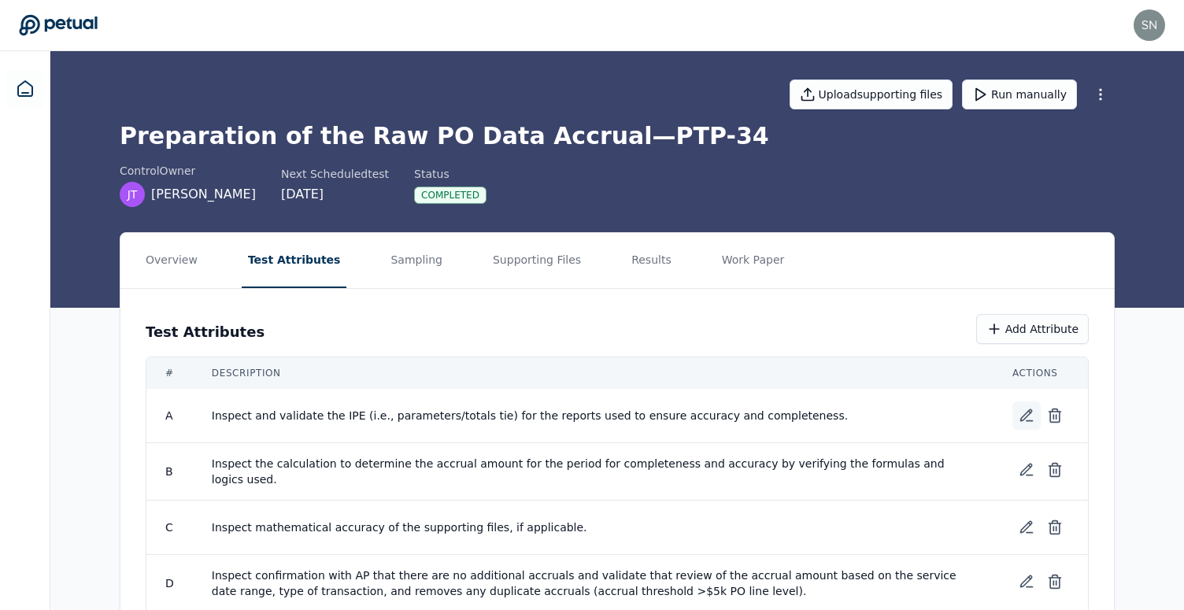
click at [1036, 410] on button at bounding box center [1026, 416] width 28 height 28
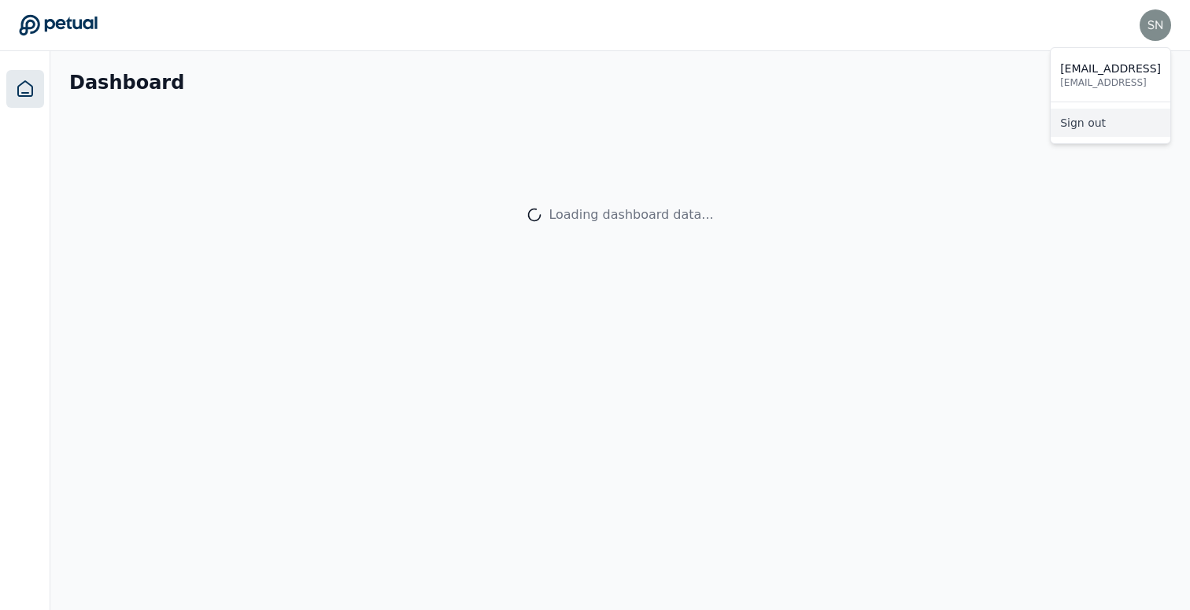
click at [1120, 122] on link "Sign out" at bounding box center [1111, 123] width 120 height 28
